Goal: Find specific page/section: Find specific page/section

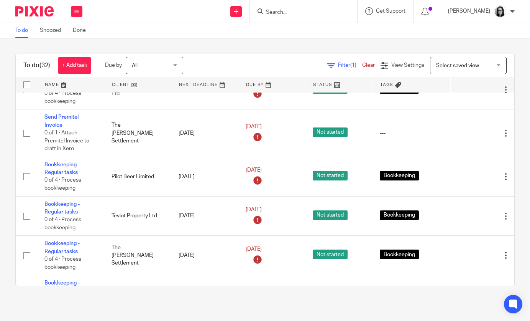
scroll to position [151, 0]
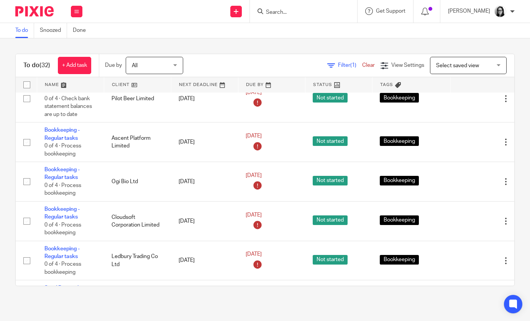
click at [281, 13] on input "Search" at bounding box center [299, 12] width 69 height 7
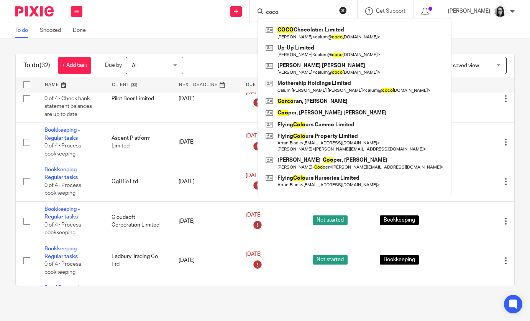
type input "coco"
click button "submit" at bounding box center [0, 0] width 0 height 0
click at [201, 46] on div "To do (32) + Add task Due by All All Today Tomorrow This week Next week This mo…" at bounding box center [265, 169] width 530 height 263
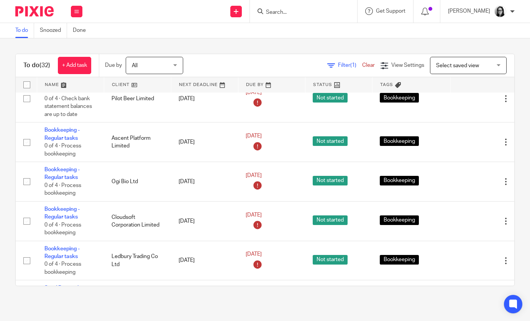
click at [336, 64] on link "Filter (1)" at bounding box center [344, 64] width 35 height 5
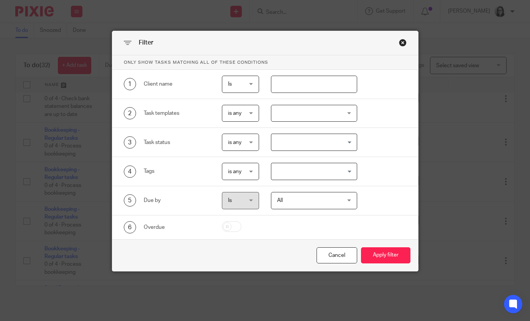
click at [313, 92] on input "text" at bounding box center [314, 84] width 86 height 17
type input "coco"
click at [361, 247] on button "Apply filter" at bounding box center [385, 255] width 49 height 16
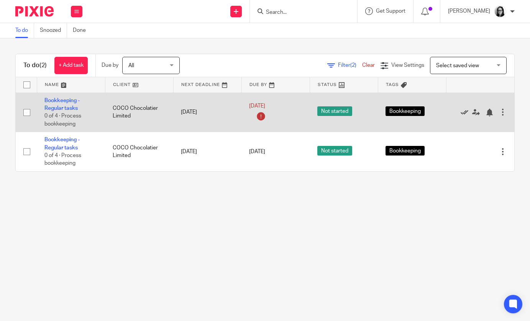
click at [462, 111] on icon at bounding box center [465, 113] width 8 height 8
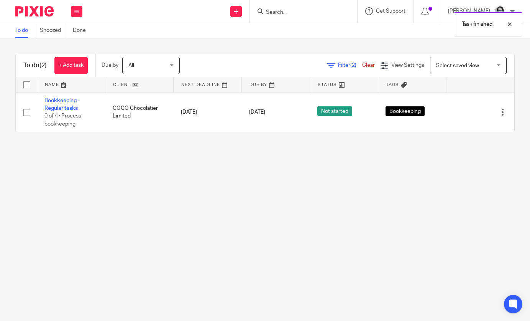
click at [348, 63] on span "Filter (2)" at bounding box center [350, 64] width 24 height 5
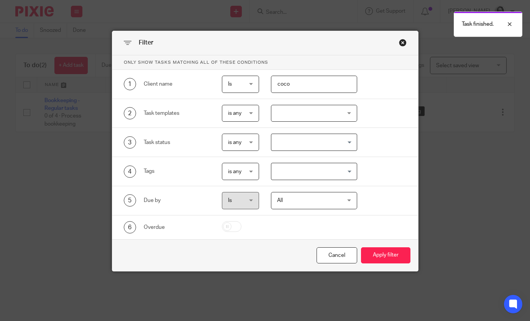
drag, startPoint x: 306, startPoint y: 88, endPoint x: 238, endPoint y: 72, distance: 69.7
click at [238, 72] on div "1 Client name Is Is Is Is not is coco" at bounding box center [265, 84] width 306 height 29
type input "love"
click at [361, 247] on button "Apply filter" at bounding box center [385, 255] width 49 height 16
